Goal: Task Accomplishment & Management: Use online tool/utility

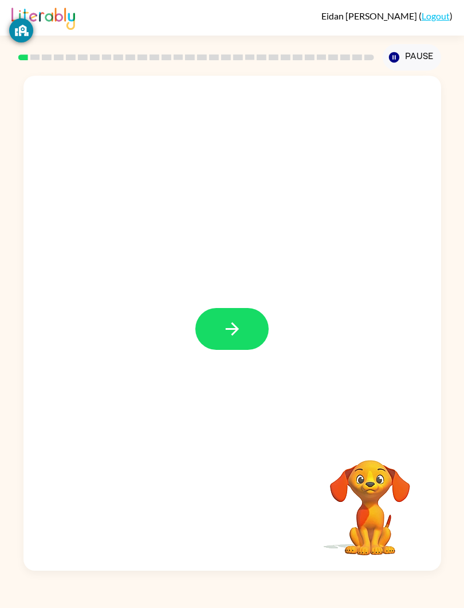
click at [245, 332] on button "button" at bounding box center [231, 329] width 73 height 42
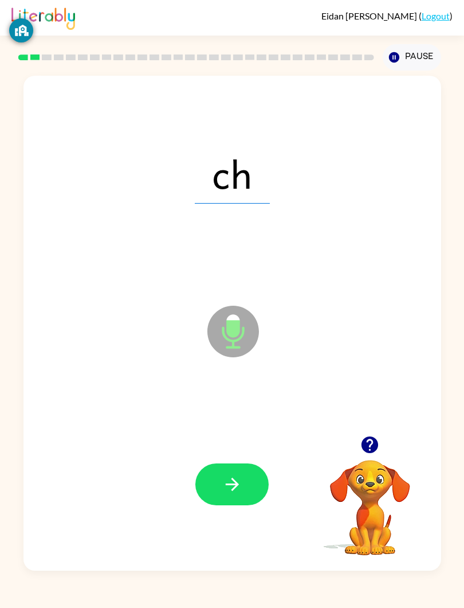
click at [231, 473] on button "button" at bounding box center [231, 484] width 73 height 42
click at [234, 494] on icon "button" at bounding box center [232, 484] width 20 height 20
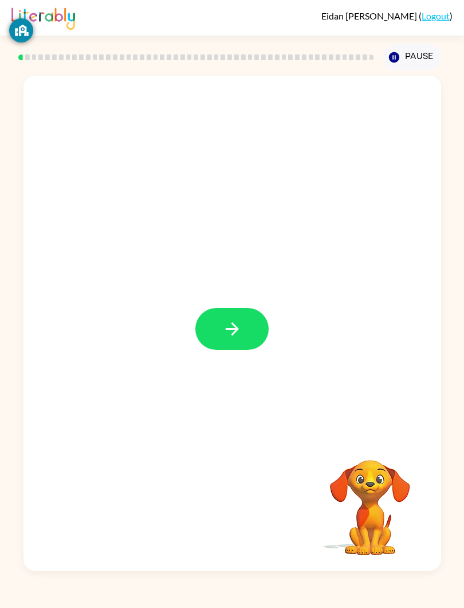
click at [245, 332] on button "button" at bounding box center [231, 329] width 73 height 42
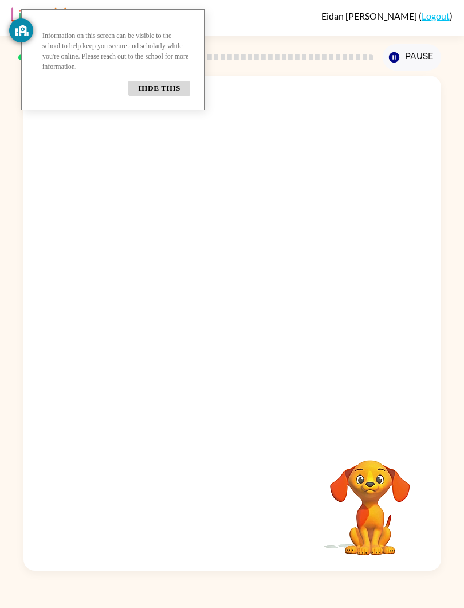
click at [134, 96] on button "Hide this" at bounding box center [159, 88] width 62 height 15
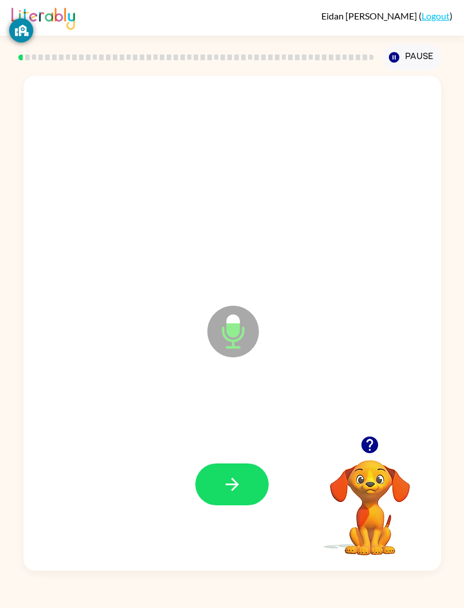
click at [227, 310] on icon at bounding box center [234, 332] width 52 height 52
click at [214, 503] on button "button" at bounding box center [231, 484] width 73 height 42
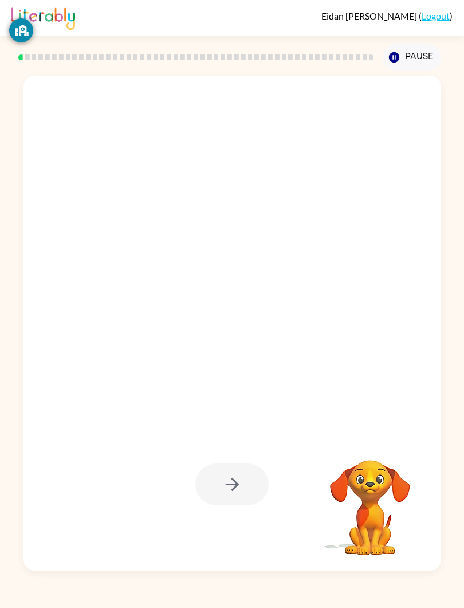
click at [220, 469] on div at bounding box center [231, 484] width 73 height 42
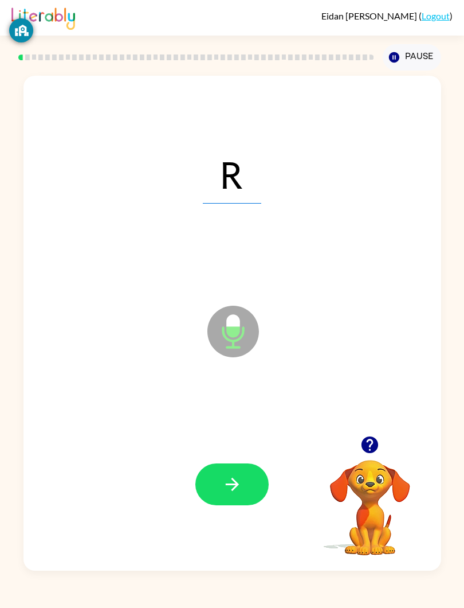
click at [230, 327] on icon "Microphone The Microphone is here when it is your turn to talk" at bounding box center [291, 346] width 172 height 86
click at [218, 314] on icon at bounding box center [234, 332] width 52 height 52
click at [236, 334] on icon "Microphone The Microphone is here when it is your turn to talk" at bounding box center [291, 346] width 172 height 86
click at [236, 336] on icon "Microphone The Microphone is here when it is your turn to talk" at bounding box center [291, 346] width 172 height 86
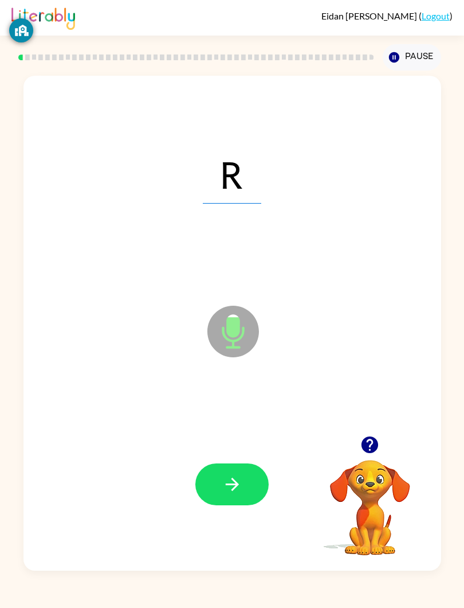
click at [236, 336] on icon "Microphone The Microphone is here when it is your turn to talk" at bounding box center [291, 346] width 172 height 86
click at [210, 339] on icon at bounding box center [234, 332] width 52 height 52
click at [216, 357] on icon "Microphone The Microphone is here when it is your turn to talk" at bounding box center [291, 346] width 172 height 86
click at [221, 366] on icon "Microphone The Microphone is here when it is your turn to talk" at bounding box center [291, 346] width 172 height 86
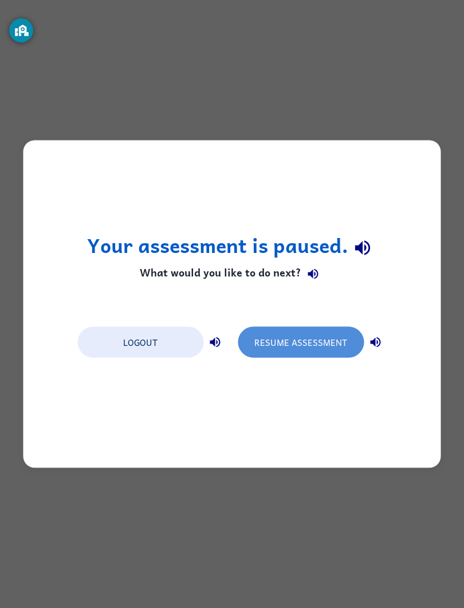
click at [257, 342] on button "Resume Assessment" at bounding box center [301, 342] width 126 height 31
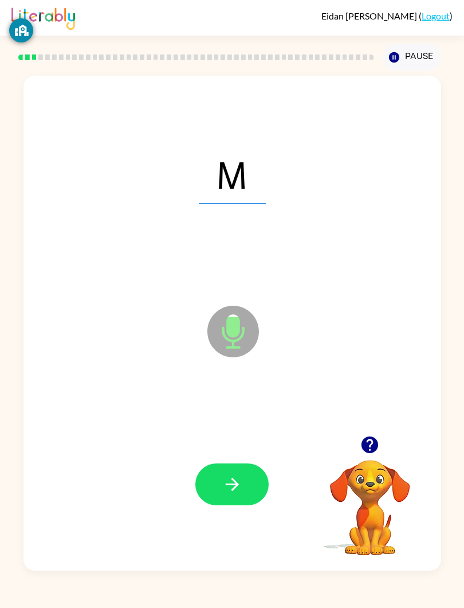
click at [107, 68] on div at bounding box center [197, 57] width 360 height 40
click at [187, 46] on div at bounding box center [197, 57] width 360 height 40
click at [240, 332] on icon at bounding box center [234, 332] width 52 height 52
click at [240, 332] on icon "Microphone The Microphone is here when it is your turn to talk" at bounding box center [291, 346] width 172 height 86
click at [241, 331] on icon at bounding box center [234, 332] width 52 height 52
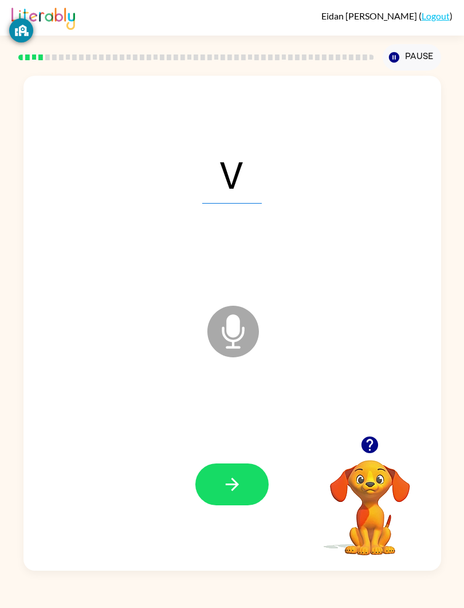
click at [246, 329] on icon at bounding box center [234, 332] width 52 height 52
click at [230, 477] on icon "button" at bounding box center [232, 484] width 20 height 20
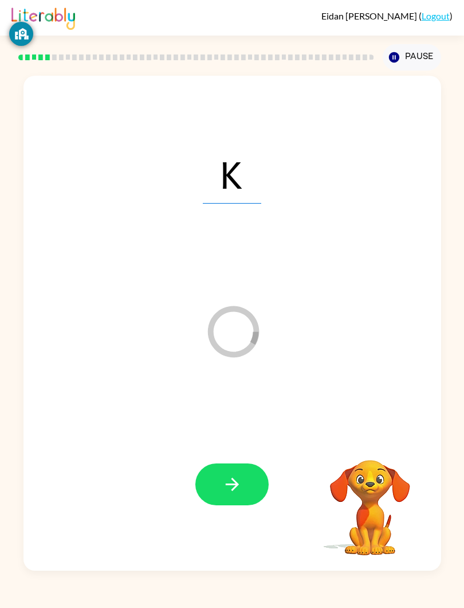
click at [429, 454] on div at bounding box center [232, 484] width 395 height 150
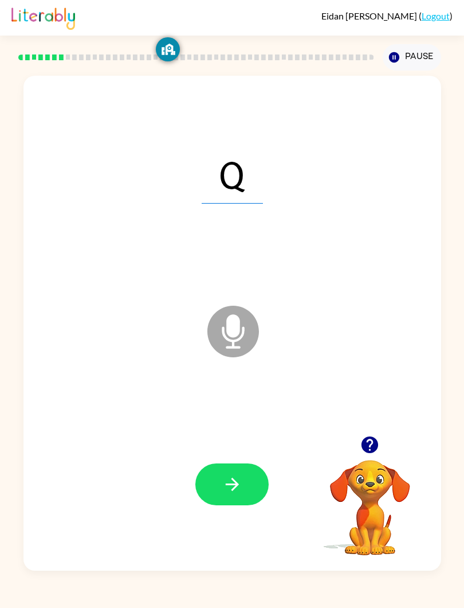
click at [234, 322] on icon "Microphone The Microphone is here when it is your turn to talk" at bounding box center [291, 346] width 172 height 86
click at [248, 335] on icon at bounding box center [234, 332] width 52 height 52
click at [224, 346] on icon at bounding box center [234, 332] width 52 height 52
click at [240, 318] on icon at bounding box center [234, 332] width 52 height 52
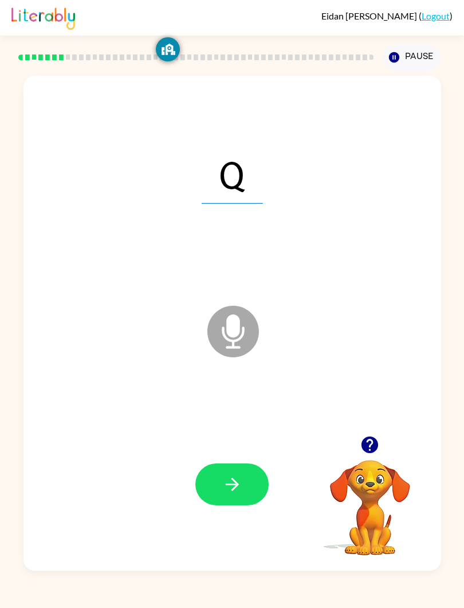
click at [281, 317] on icon "Microphone The Microphone is here when it is your turn to talk" at bounding box center [291, 346] width 172 height 86
click at [261, 337] on icon "Microphone The Microphone is here when it is your turn to talk" at bounding box center [291, 346] width 172 height 86
click at [213, 358] on icon "Loader Your response is being sent to our graders" at bounding box center [233, 331] width 69 height 69
click at [216, 370] on div "Q Loader Your response is being sent to our graders" at bounding box center [233, 323] width 418 height 495
click at [215, 369] on div "Loader Your response is being sent to our graders" at bounding box center [236, 336] width 63 height 66
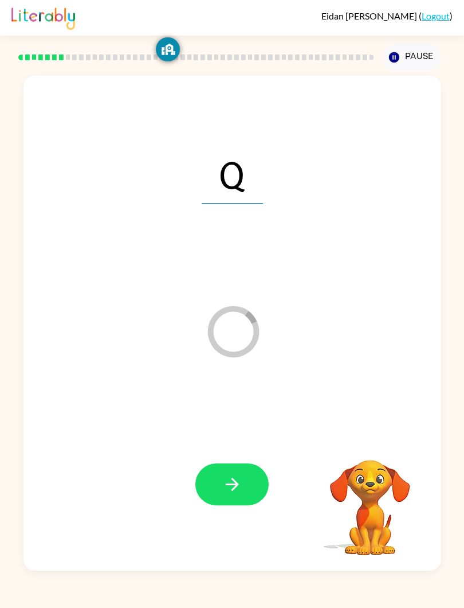
click at [241, 367] on div "Loader Your response is being sent to our graders" at bounding box center [236, 336] width 63 height 66
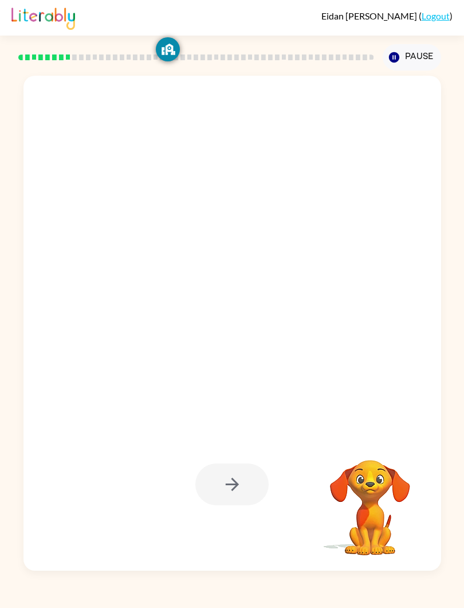
click at [228, 30] on div "Eidan Vasquez Mejia ( Logout )" at bounding box center [231, 18] width 441 height 36
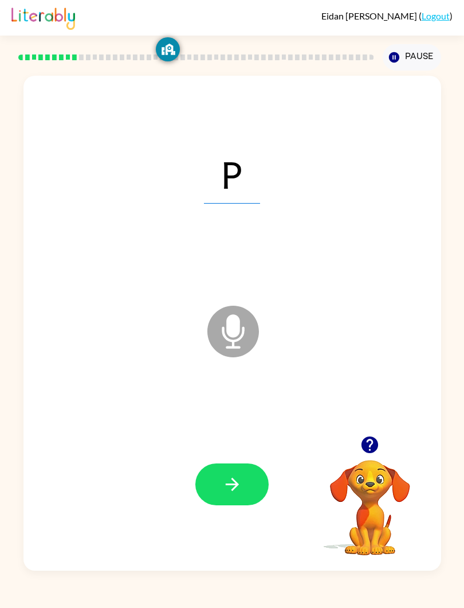
click at [4, 53] on div "Eidan Vasquez Mejia ( Logout ) Pause Pause P Microphone The Microphone is here …" at bounding box center [232, 304] width 464 height 608
click at [25, 60] on icon at bounding box center [27, 57] width 5 height 6
click at [37, 63] on div at bounding box center [197, 57] width 360 height 40
click at [47, 62] on div at bounding box center [197, 57] width 360 height 40
click at [51, 60] on div at bounding box center [195, 57] width 355 height 6
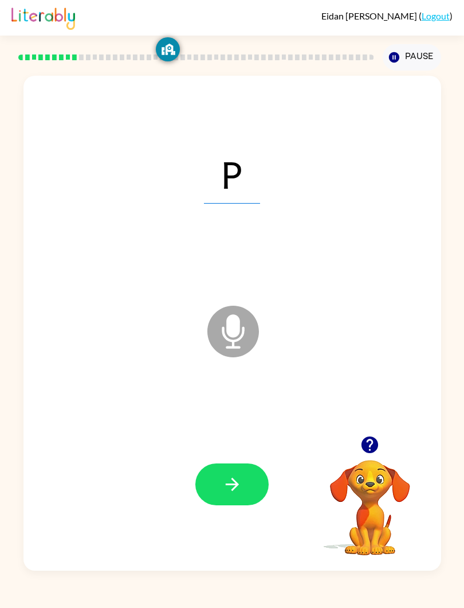
click at [53, 65] on div at bounding box center [197, 57] width 360 height 40
click at [61, 65] on div at bounding box center [197, 57] width 360 height 40
click at [68, 62] on div at bounding box center [197, 57] width 360 height 40
click at [228, 331] on icon "Microphone The Microphone is here when it is your turn to talk" at bounding box center [291, 346] width 172 height 86
click at [231, 300] on icon "Loader Your response is being sent to our graders" at bounding box center [233, 331] width 69 height 69
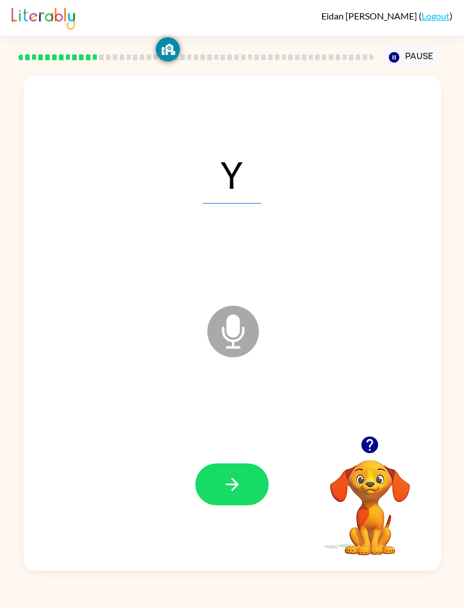
click at [229, 331] on icon "Microphone The Microphone is here when it is your turn to talk" at bounding box center [291, 346] width 172 height 86
click at [239, 484] on icon "button" at bounding box center [232, 484] width 20 height 20
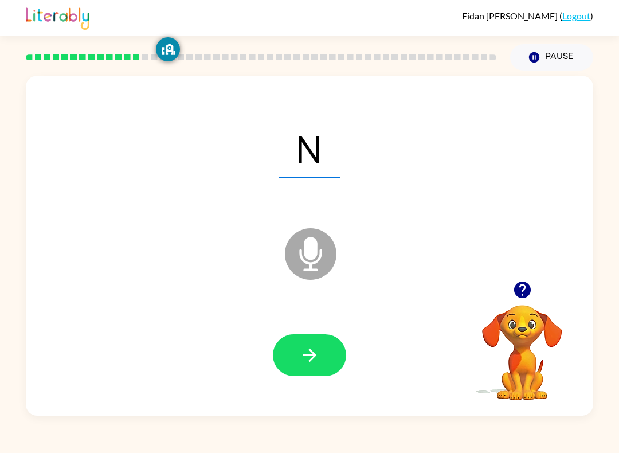
click at [318, 343] on button "button" at bounding box center [309, 355] width 73 height 42
click at [308, 253] on icon "Microphone The Microphone is here when it is your turn to talk" at bounding box center [368, 268] width 172 height 86
click at [308, 255] on icon "Microphone The Microphone is here when it is your turn to talk" at bounding box center [368, 268] width 172 height 86
click at [298, 13] on div "Eidan Vasquez Mejia ( Logout )" at bounding box center [309, 18] width 567 height 36
click at [242, 6] on div "Eidan Vasquez Mejia ( Logout )" at bounding box center [309, 18] width 567 height 36
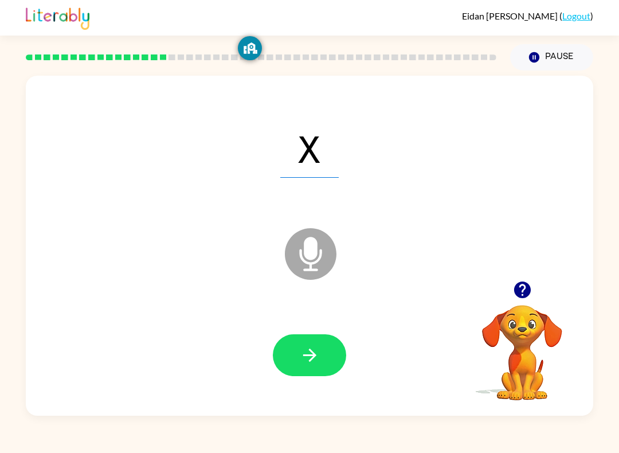
click at [144, 5] on div "Eidan Vasquez Mejia ( Logout )" at bounding box center [309, 18] width 567 height 36
click at [358, 24] on div "Eidan Vasquez Mejia ( Logout )" at bounding box center [309, 18] width 567 height 36
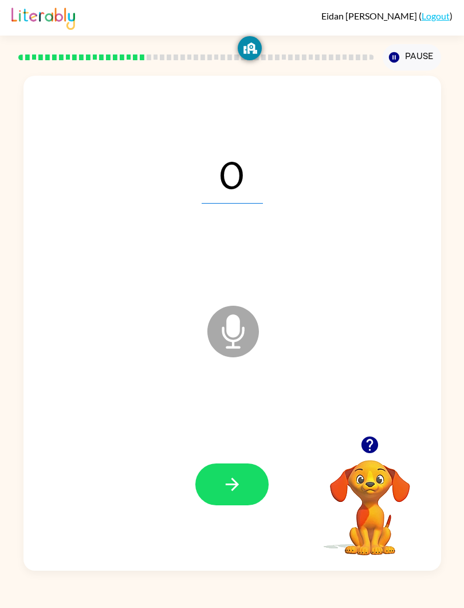
click at [259, 350] on icon "Microphone The Microphone is here when it is your turn to talk" at bounding box center [291, 346] width 172 height 86
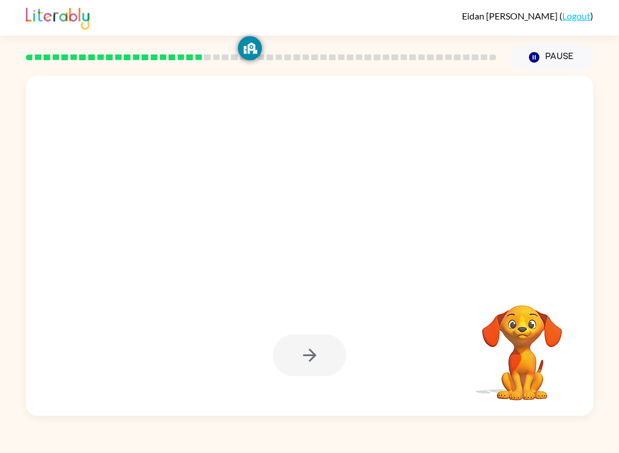
click at [464, 47] on button "Pause Pause" at bounding box center [551, 57] width 83 height 26
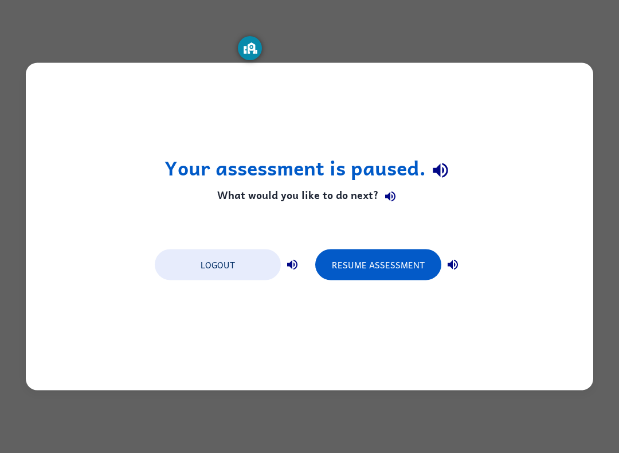
click at [226, 264] on button "Logout" at bounding box center [218, 264] width 126 height 31
